Goal: Task Accomplishment & Management: Manage account settings

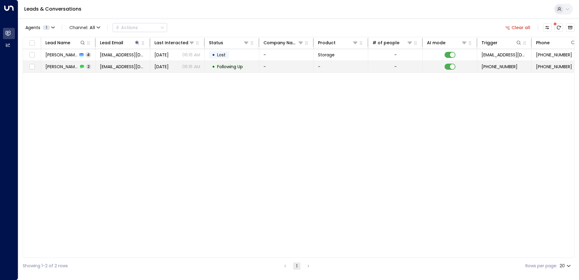
click at [304, 67] on td "-" at bounding box center [286, 67] width 55 height 12
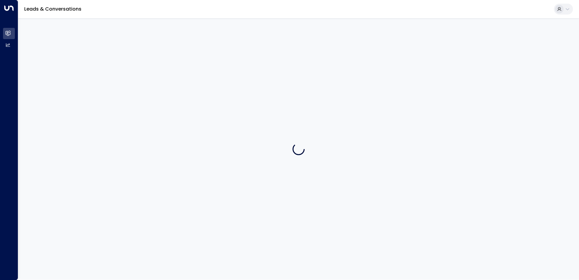
click at [304, 67] on div at bounding box center [298, 149] width 561 height 262
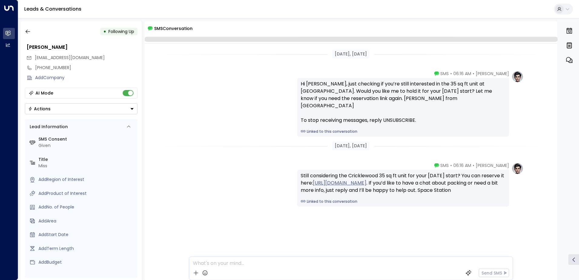
scroll to position [2, 0]
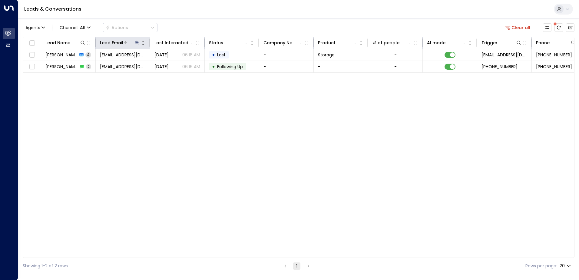
click at [133, 42] on div at bounding box center [131, 43] width 17 height 6
click at [141, 42] on icon "button" at bounding box center [143, 43] width 5 height 5
click at [140, 45] on button at bounding box center [137, 43] width 6 height 6
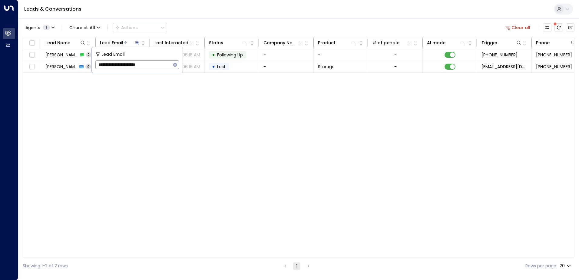
drag, startPoint x: 160, startPoint y: 65, endPoint x: 100, endPoint y: 59, distance: 60.6
click at [100, 59] on input "**********" at bounding box center [133, 64] width 76 height 11
type input "*"
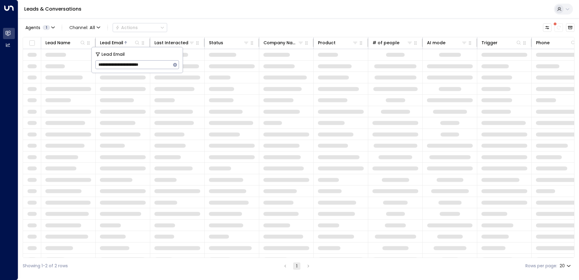
type input "**********"
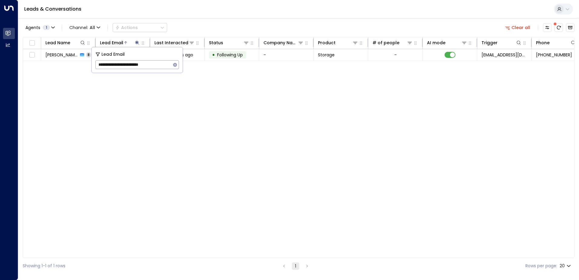
click at [247, 86] on div "Lead Name Lead Email Last Interacted Status Company Name Product # of people AI…" at bounding box center [299, 147] width 552 height 221
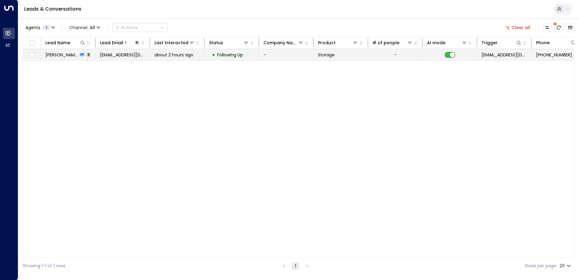
click at [338, 60] on td "Storage" at bounding box center [341, 55] width 55 height 12
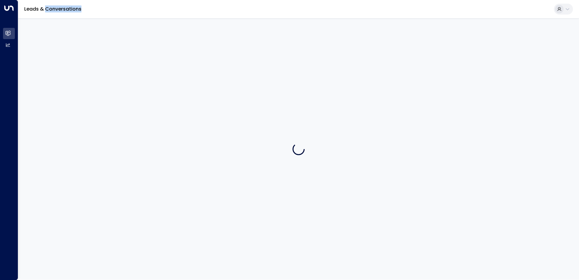
click at [338, 60] on div at bounding box center [298, 149] width 561 height 262
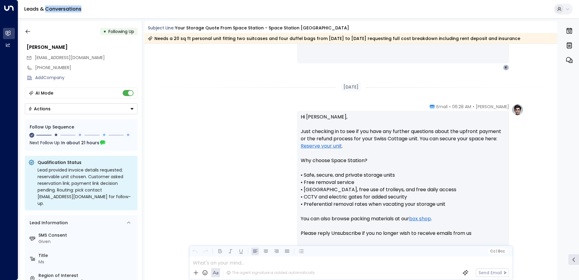
scroll to position [1371, 0]
